Goal: Task Accomplishment & Management: Complete application form

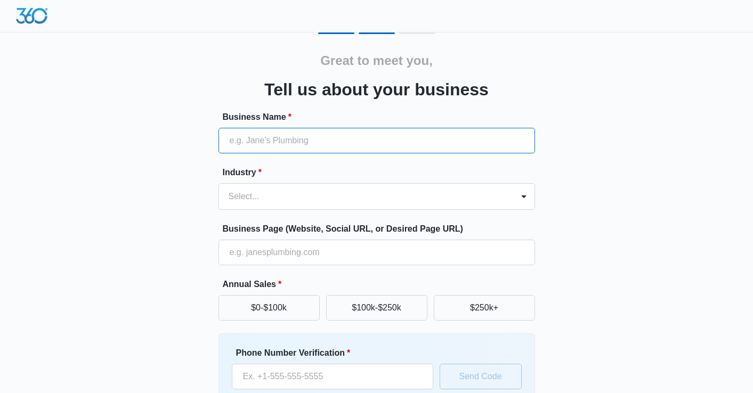
click at [274, 140] on input "Business Name *" at bounding box center [376, 141] width 316 height 26
type input "Noble Construction Services LLC"
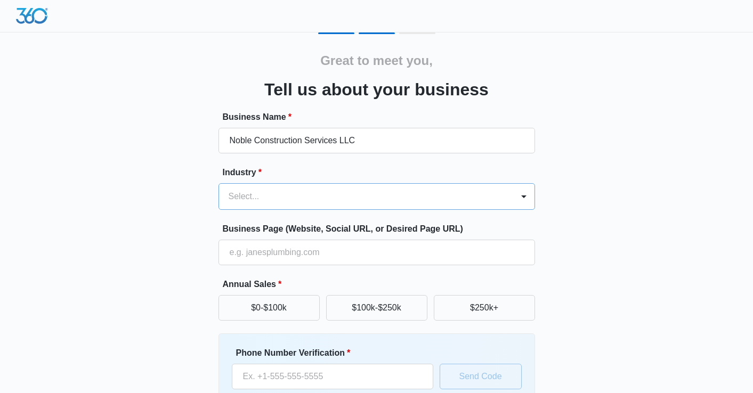
click at [235, 191] on div at bounding box center [364, 196] width 271 height 15
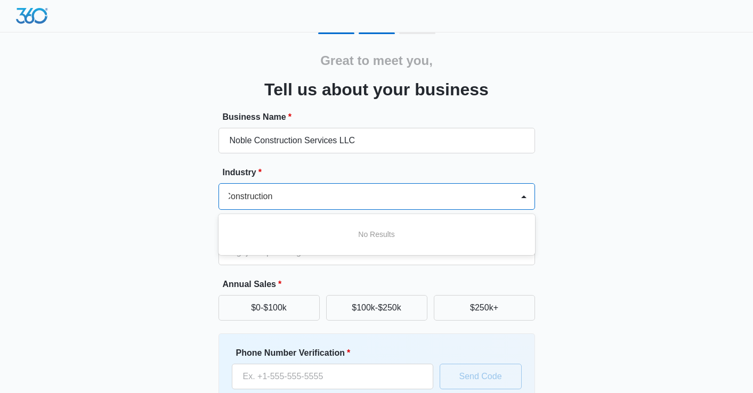
type input "Construction"
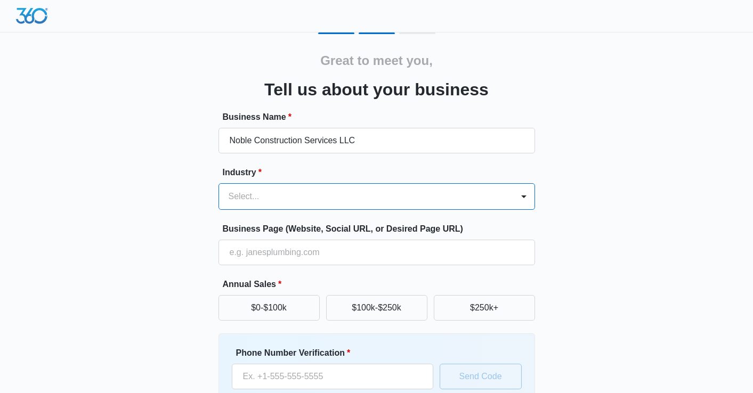
click at [281, 197] on div at bounding box center [364, 196] width 271 height 15
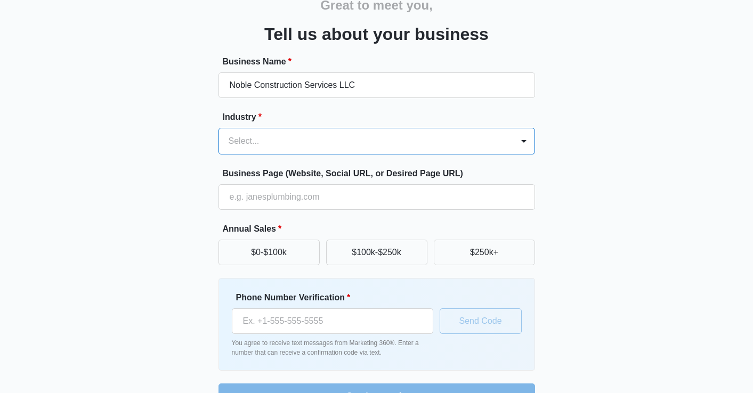
scroll to position [56, 0]
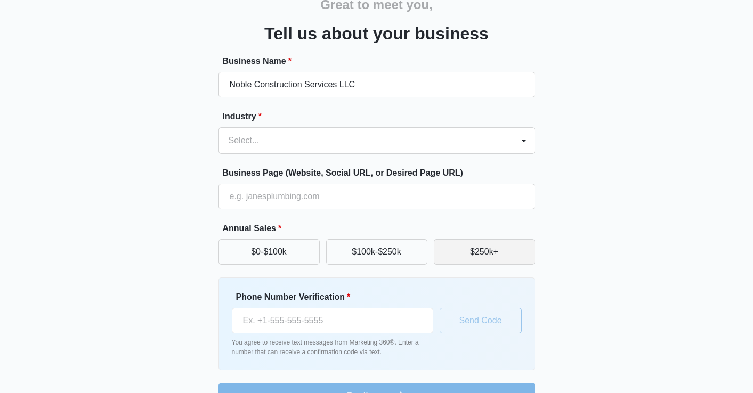
click at [479, 251] on button "$250k+" at bounding box center [484, 252] width 101 height 26
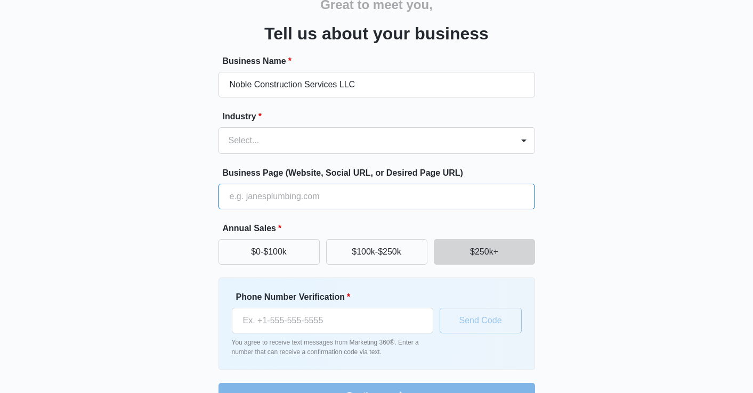
click at [257, 200] on input "Business Page (Website, Social URL, or Desired Page URL)" at bounding box center [376, 197] width 316 height 26
type input "[DOMAIN_NAME]"
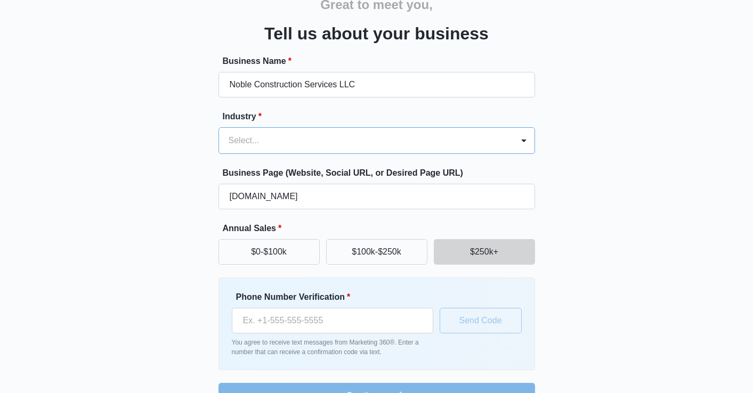
click at [238, 142] on div at bounding box center [364, 140] width 271 height 15
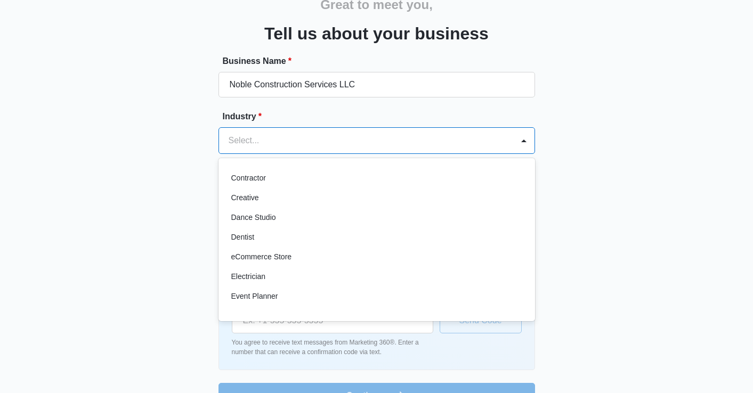
scroll to position [185, 0]
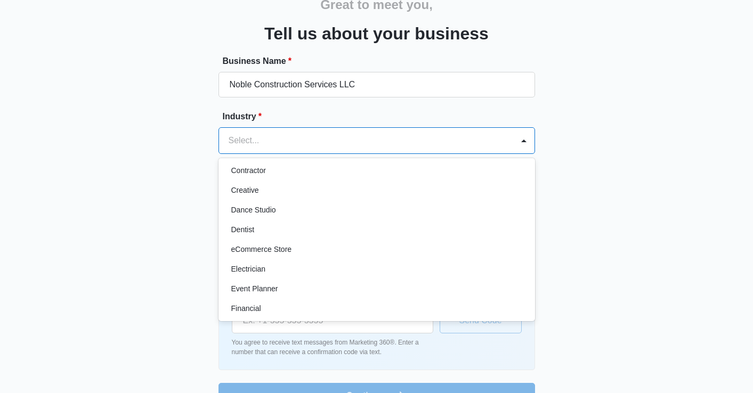
click at [626, 132] on div "Great to meet you, Tell us about your business Business Name * Noble Constructi…" at bounding box center [376, 193] width 639 height 432
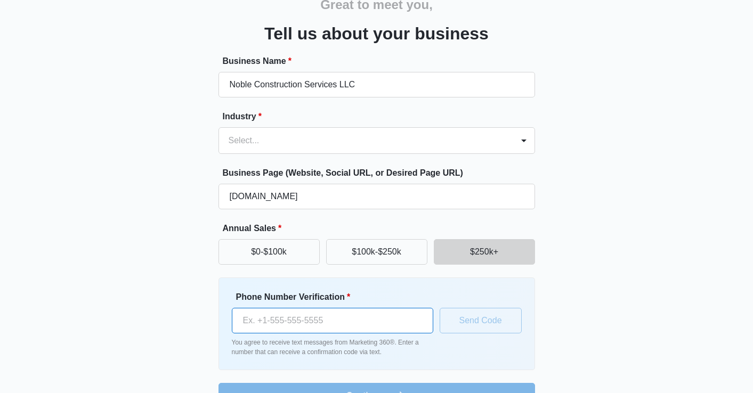
click at [302, 324] on input "Phone Number Verification *" at bounding box center [332, 321] width 201 height 26
type input "[PHONE_NUMBER]"
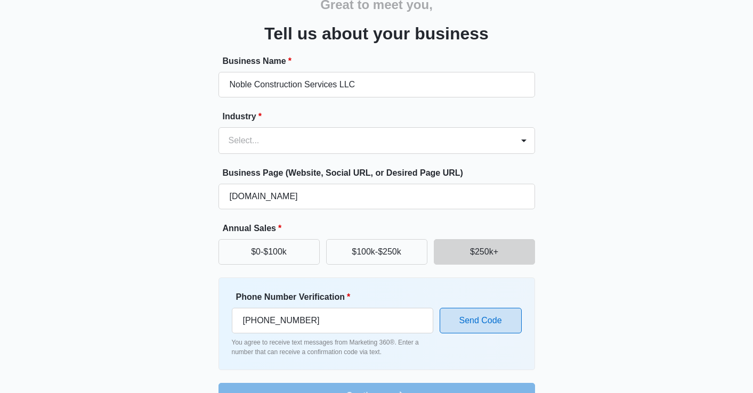
click at [501, 326] on button "Send Code" at bounding box center [481, 321] width 82 height 26
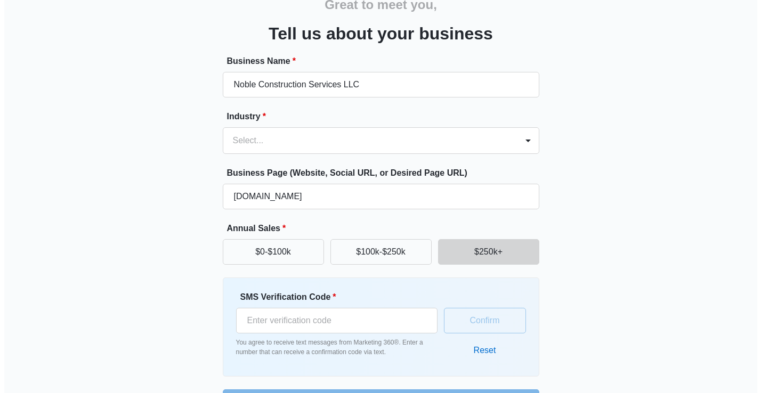
scroll to position [91, 0]
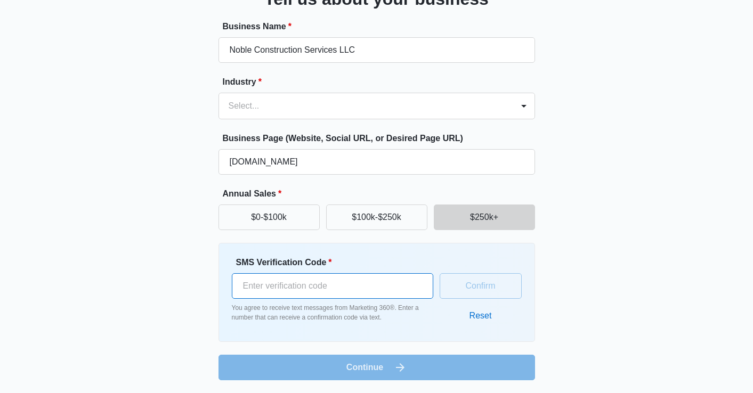
click at [262, 290] on input "SMS Verification Code *" at bounding box center [332, 286] width 201 height 26
type input "6711181"
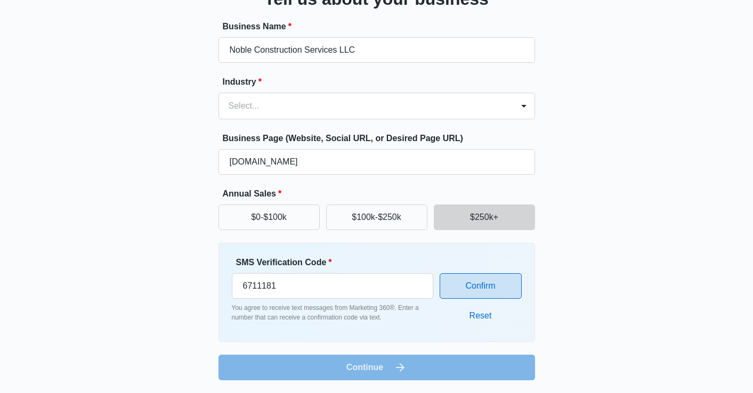
click at [475, 290] on button "Confirm" at bounding box center [481, 286] width 82 height 26
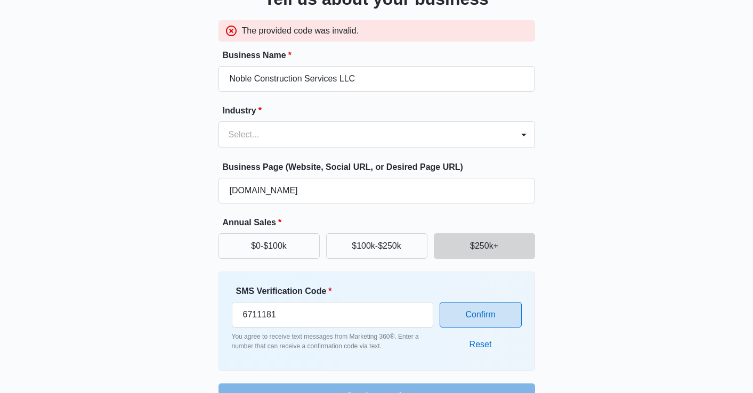
click at [467, 311] on button "Confirm" at bounding box center [481, 315] width 82 height 26
